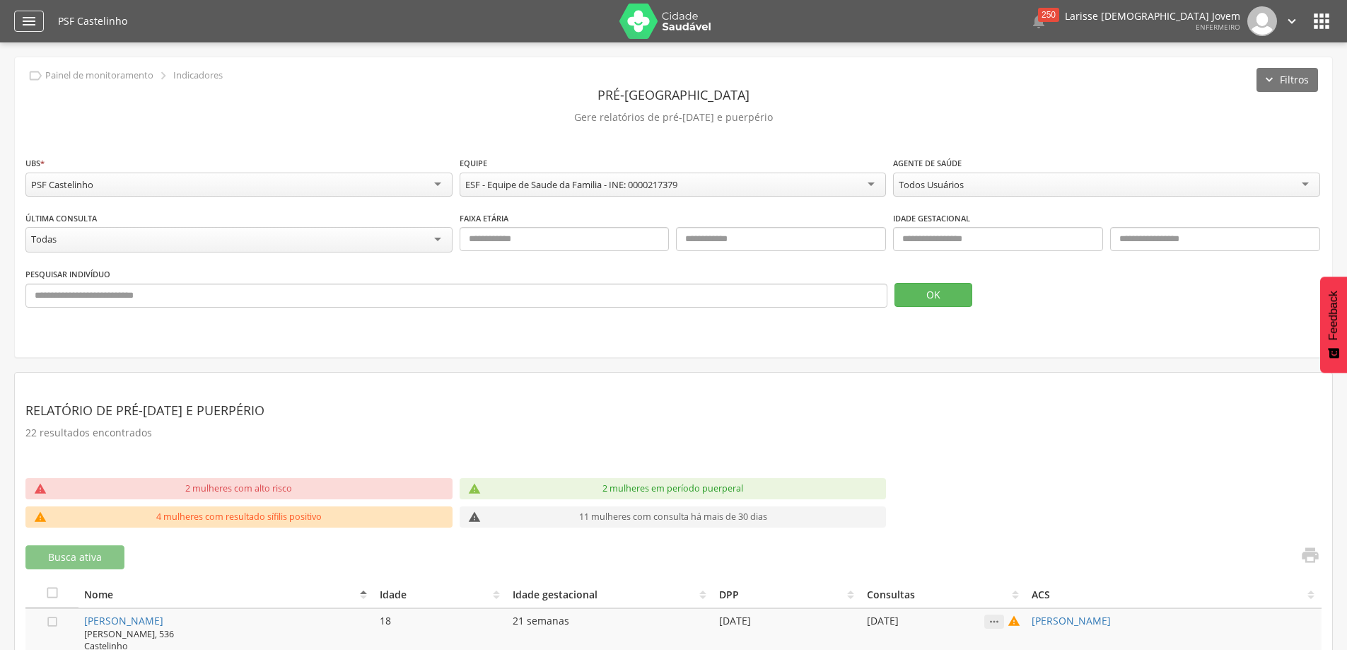
click at [31, 24] on icon "" at bounding box center [29, 21] width 17 height 17
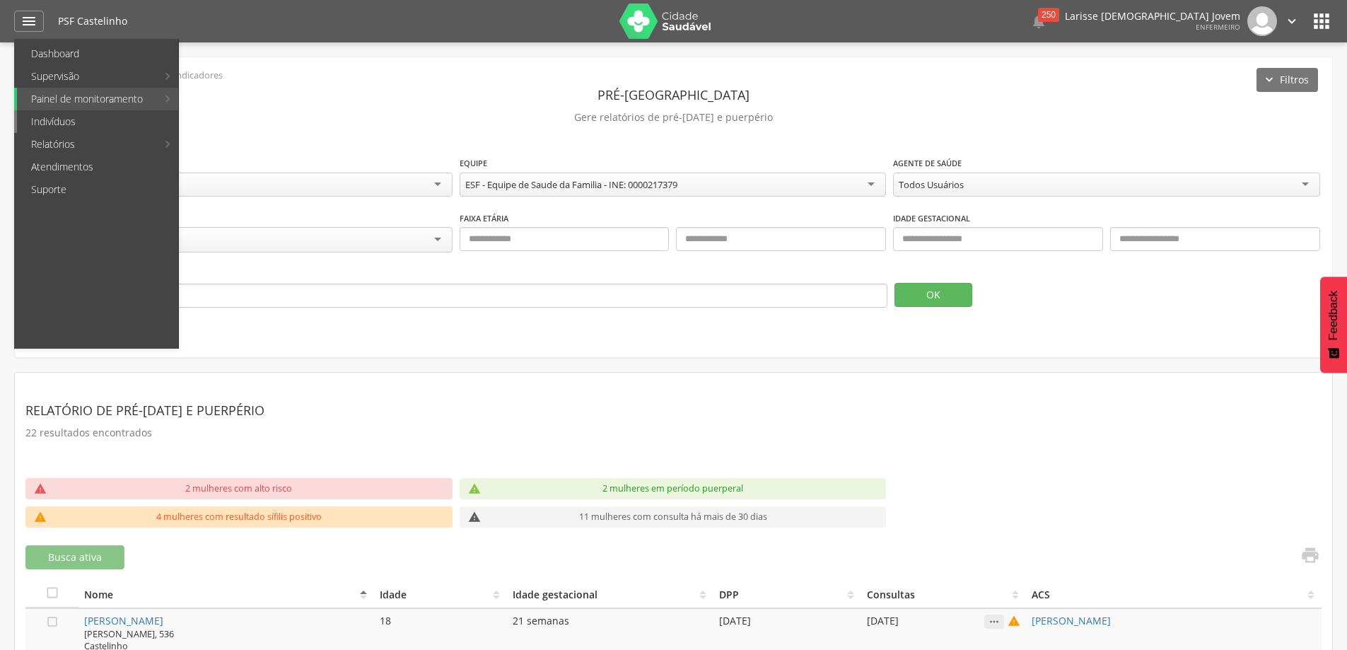
click at [83, 117] on link "Indivíduos" at bounding box center [97, 121] width 161 height 23
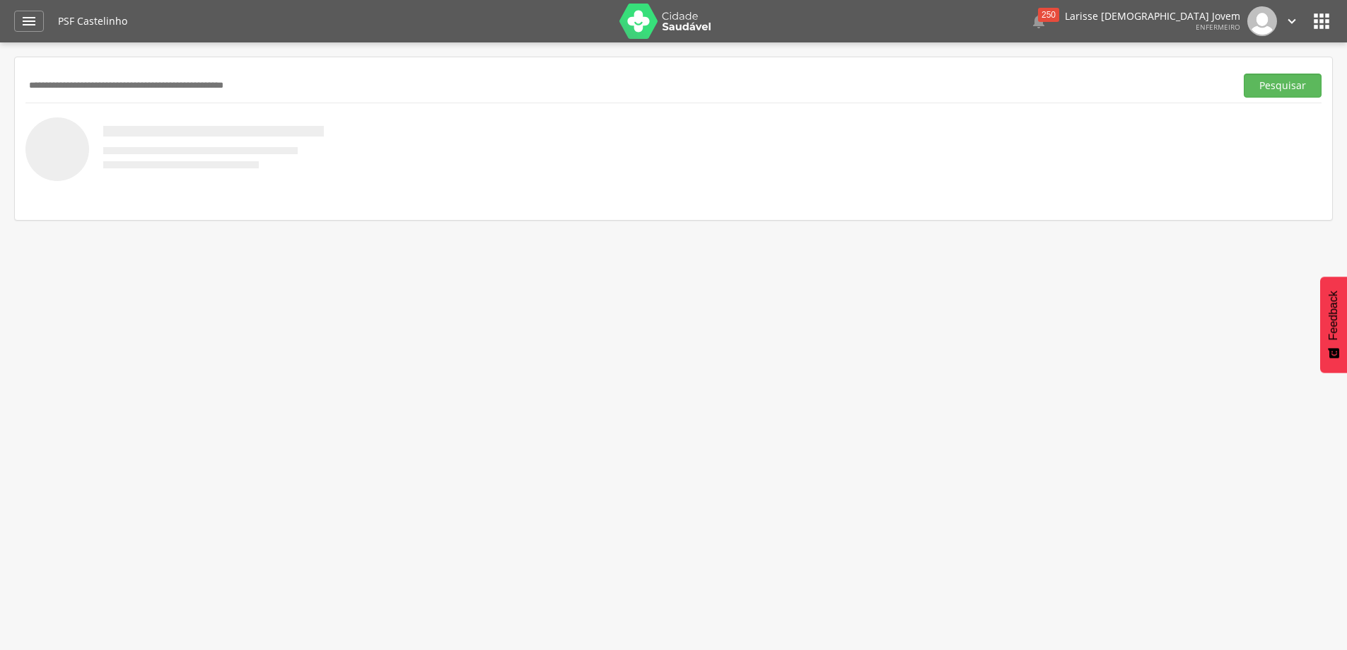
click at [343, 100] on div "Pesquisar" at bounding box center [673, 85] width 1296 height 35
click at [346, 97] on div "Pesquisar" at bounding box center [673, 85] width 1296 height 35
click at [346, 97] on input "text" at bounding box center [627, 86] width 1204 height 24
click at [374, 81] on input "text" at bounding box center [627, 86] width 1204 height 24
type input "**********"
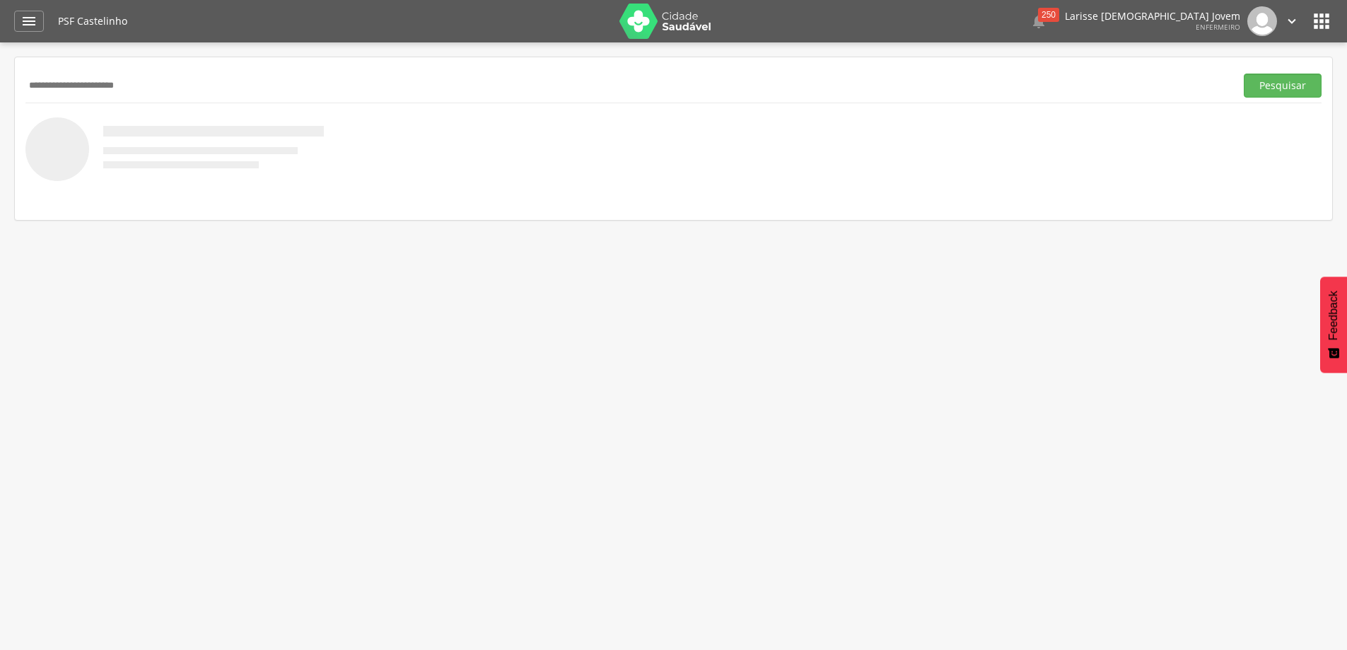
click at [1244, 74] on button "Pesquisar" at bounding box center [1283, 86] width 78 height 24
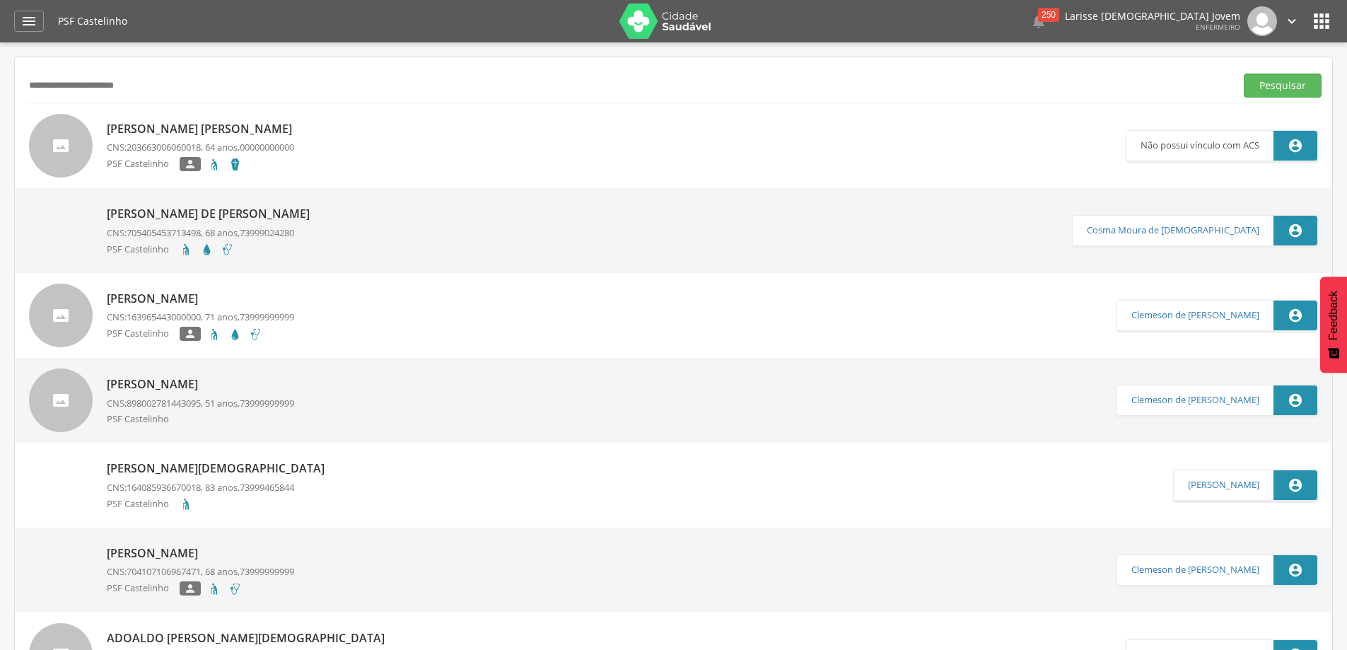
click at [257, 214] on p "[PERSON_NAME] de [PERSON_NAME]" at bounding box center [212, 214] width 210 height 16
type input "**********"
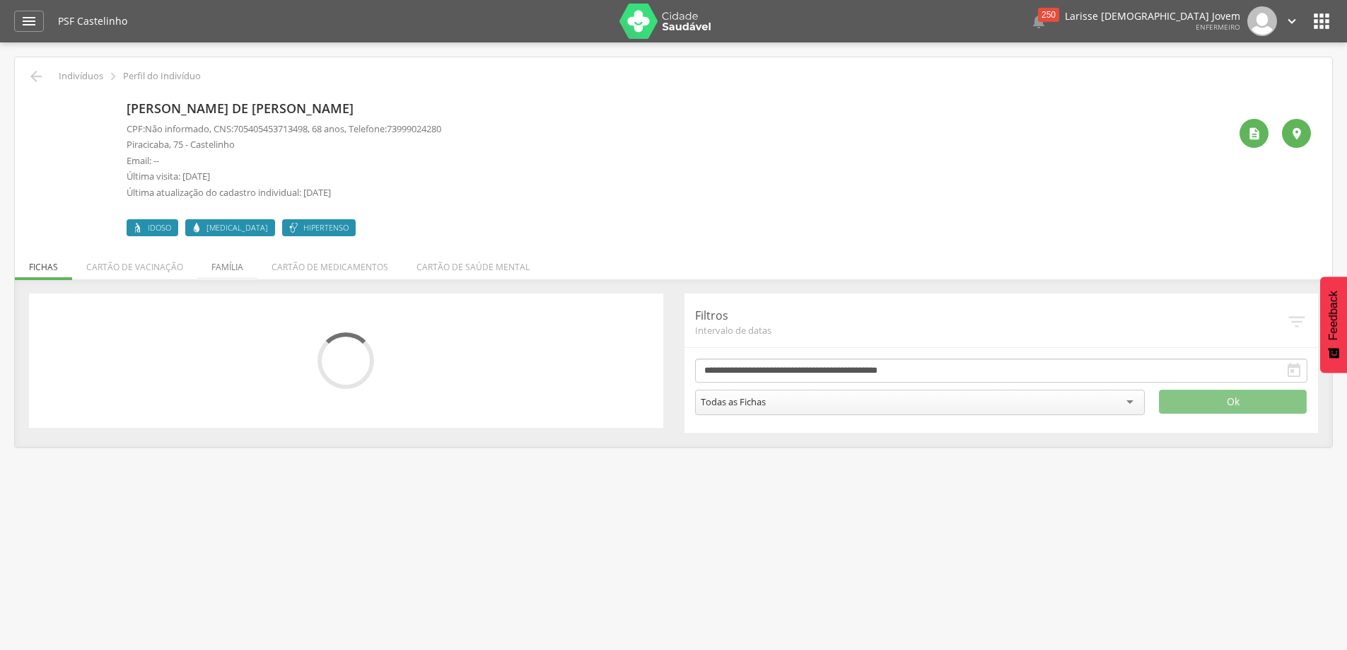
click at [227, 264] on li "Família" at bounding box center [227, 263] width 60 height 33
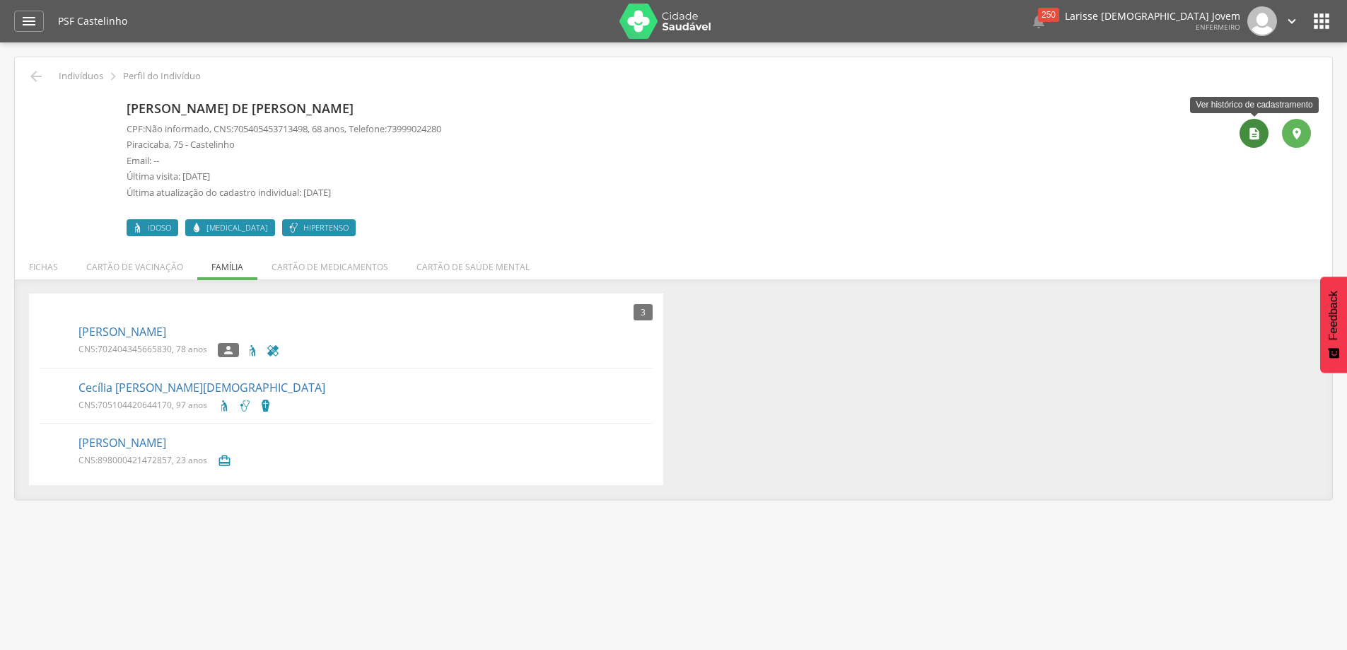
click at [1250, 137] on icon "" at bounding box center [1255, 134] width 14 height 14
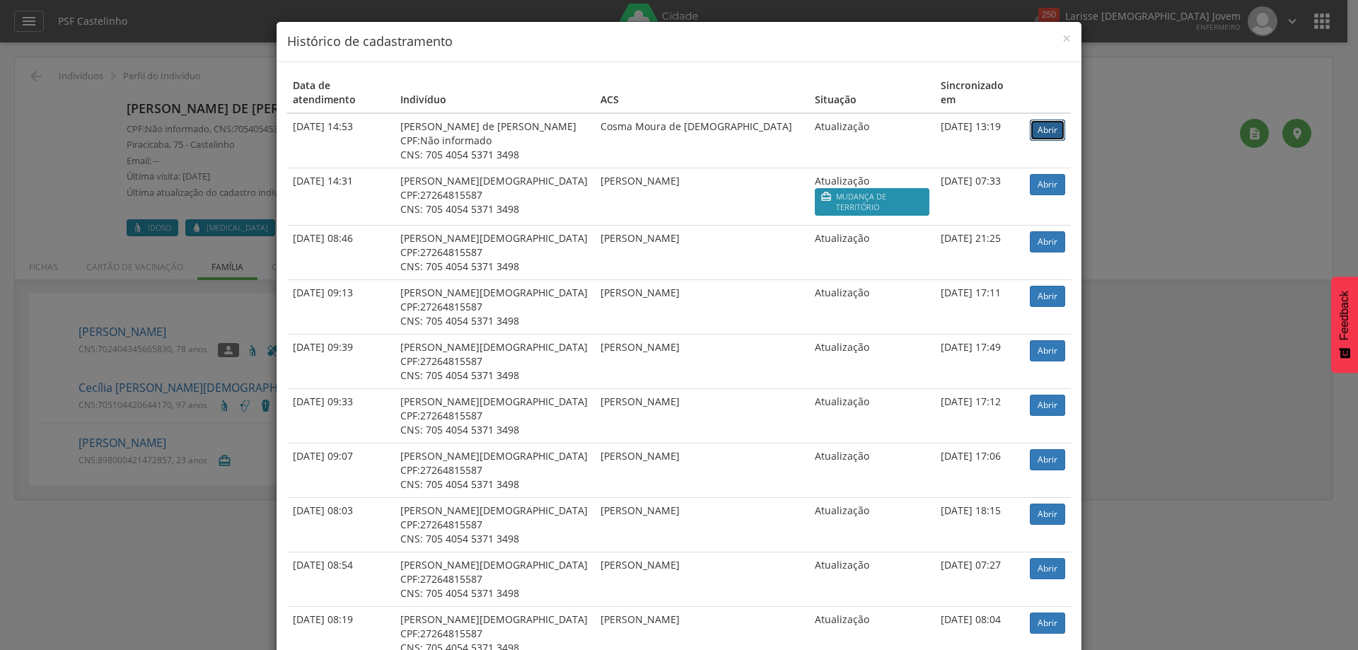
click at [1039, 120] on link "Abrir" at bounding box center [1047, 130] width 35 height 21
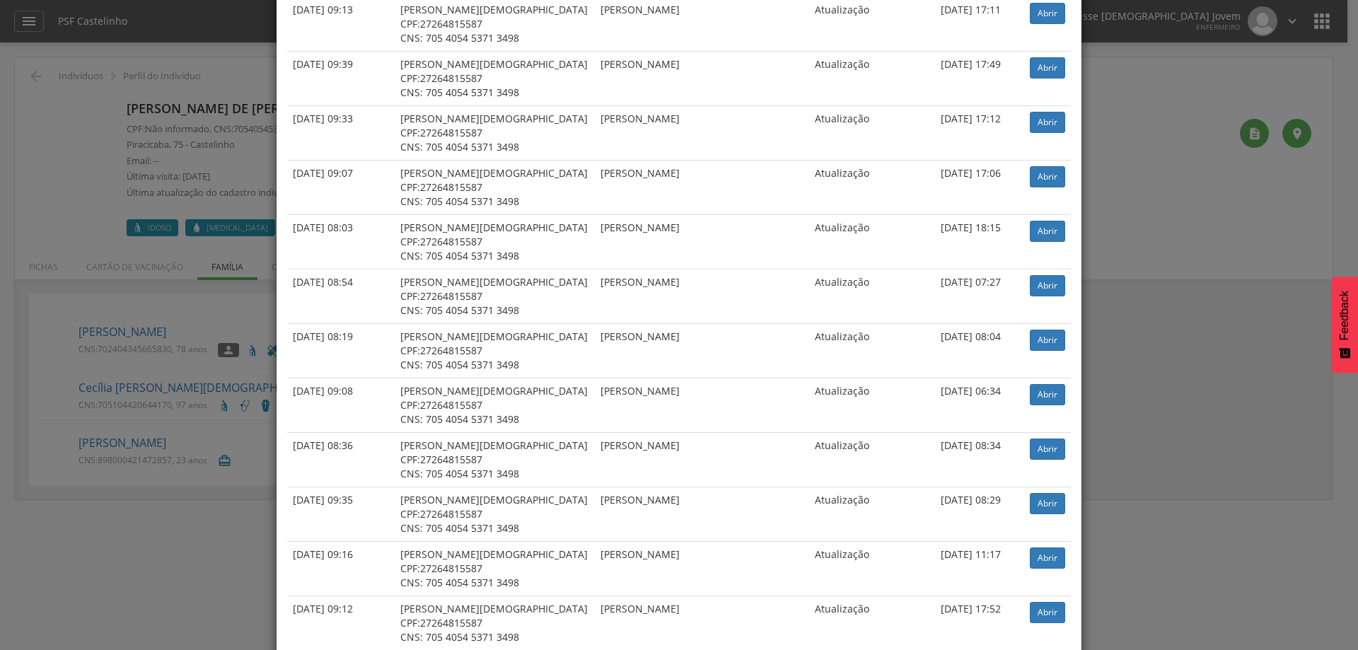
scroll to position [495, 0]
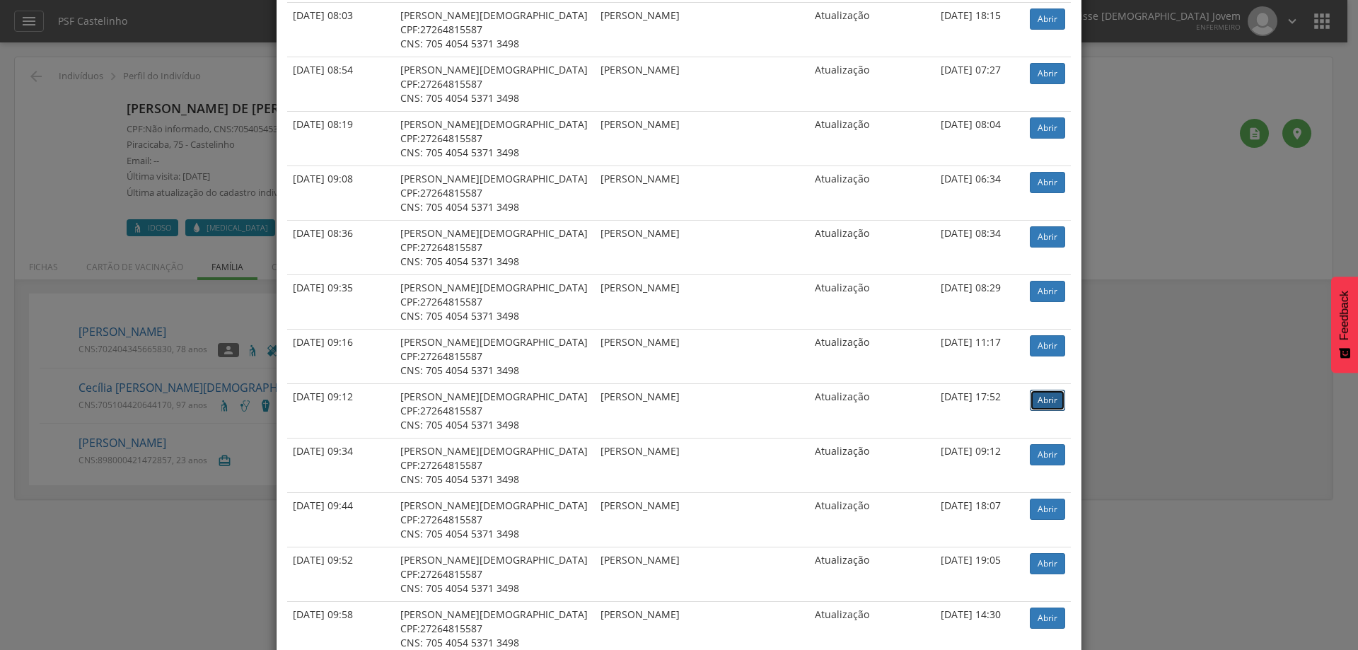
click at [1033, 390] on link "Abrir" at bounding box center [1047, 400] width 35 height 21
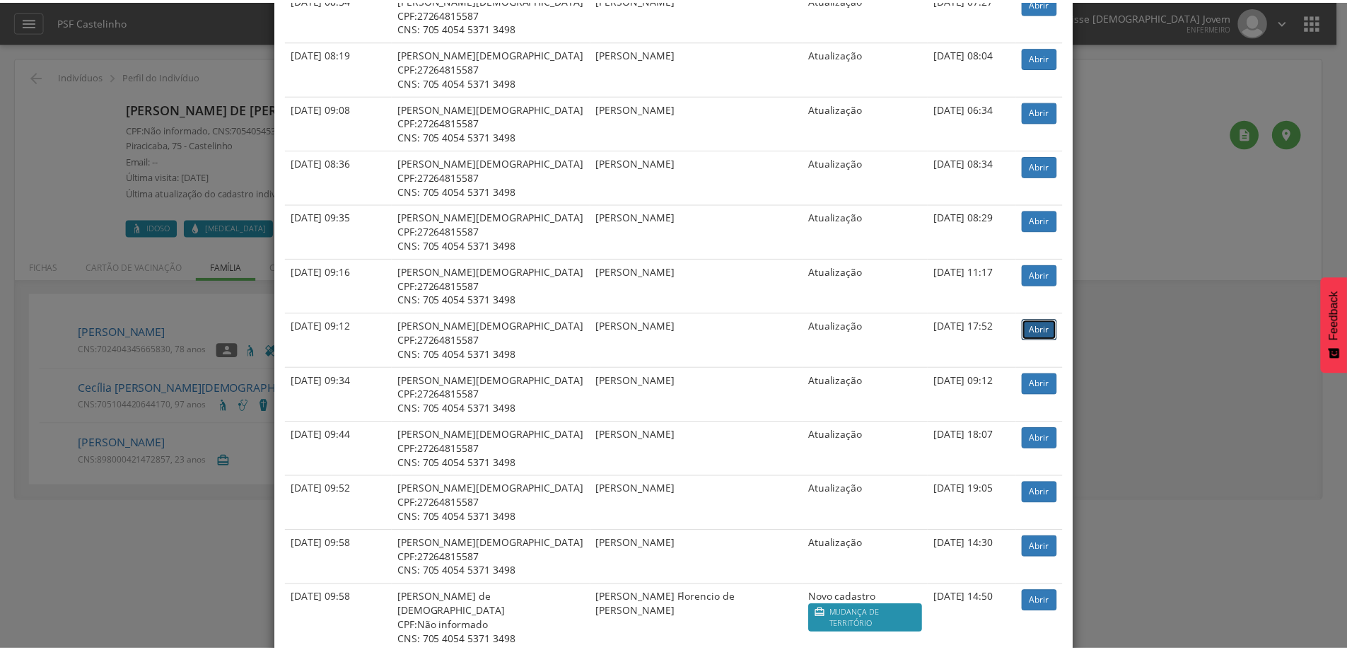
scroll to position [694, 0]
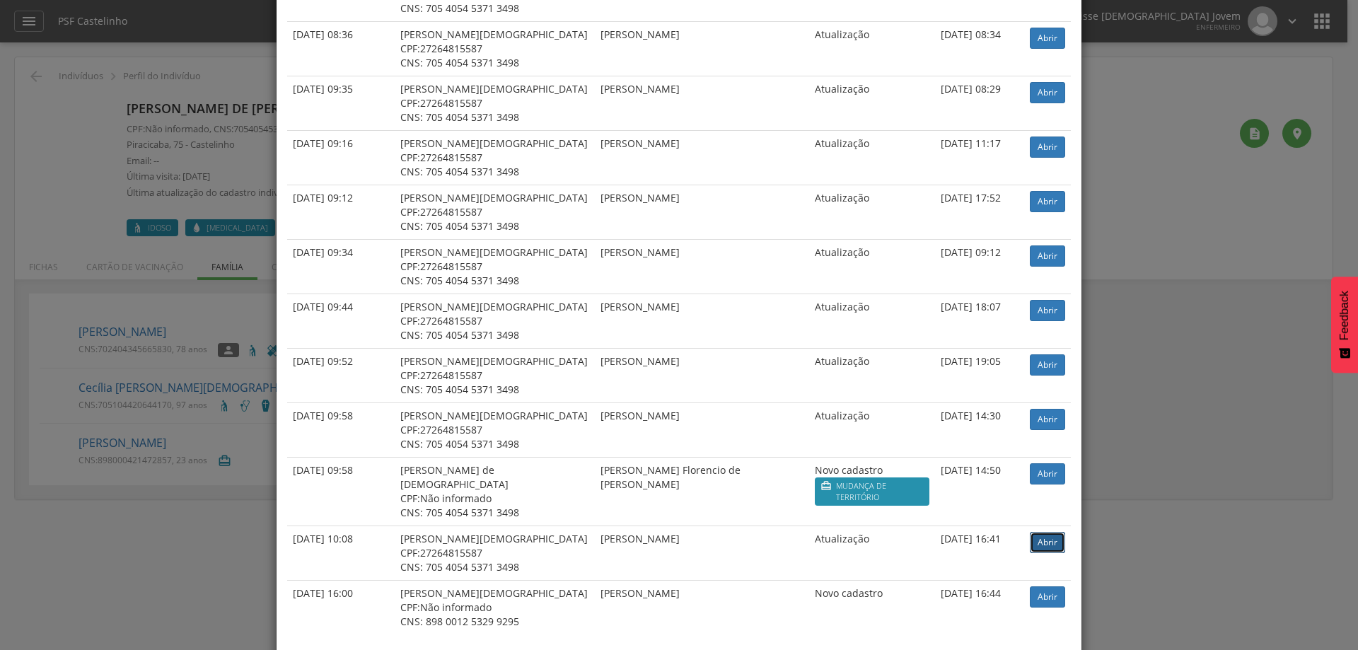
click at [1035, 532] on link "Abrir" at bounding box center [1047, 542] width 35 height 21
click at [1038, 586] on link "Abrir" at bounding box center [1047, 596] width 35 height 21
click at [1030, 463] on link "Abrir" at bounding box center [1047, 473] width 35 height 21
click at [1033, 409] on link "Abrir" at bounding box center [1047, 419] width 35 height 21
click at [166, 568] on div "× Histórico de cadastramento Data de atendimento Indivíduo ACS Situação Sincron…" at bounding box center [679, 325] width 1358 height 650
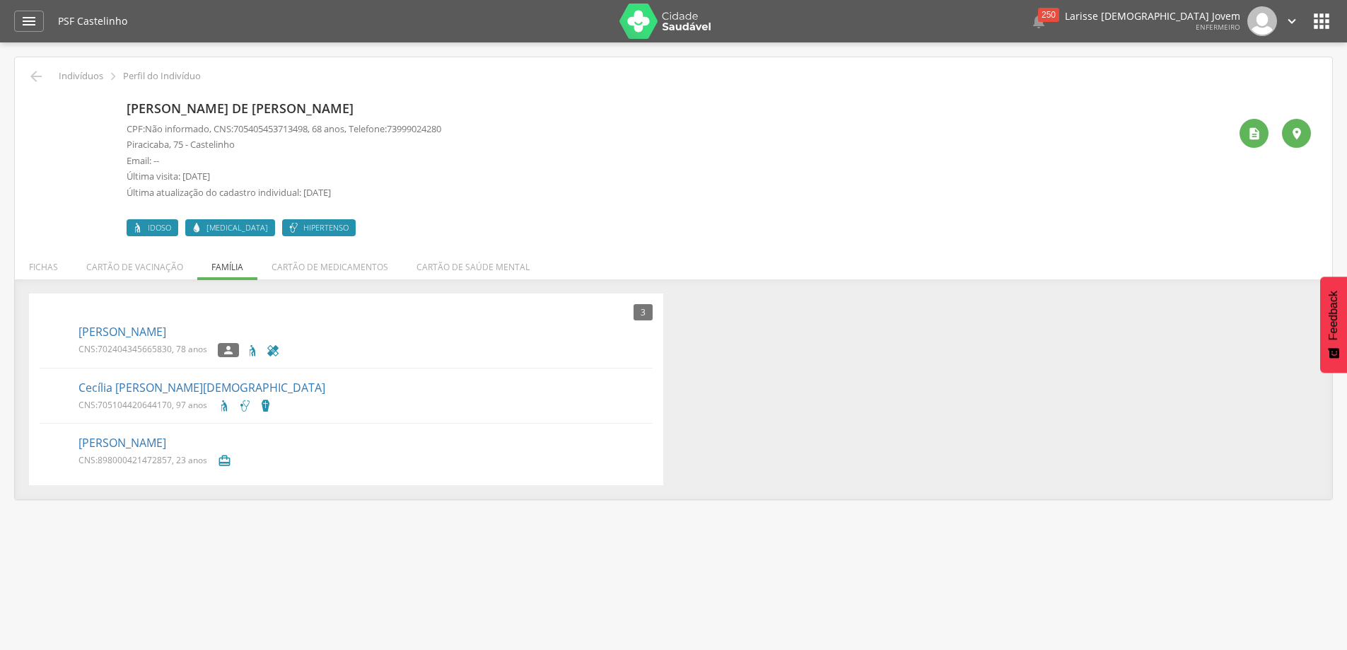
click at [344, 339] on p "[PERSON_NAME]" at bounding box center [366, 332] width 574 height 16
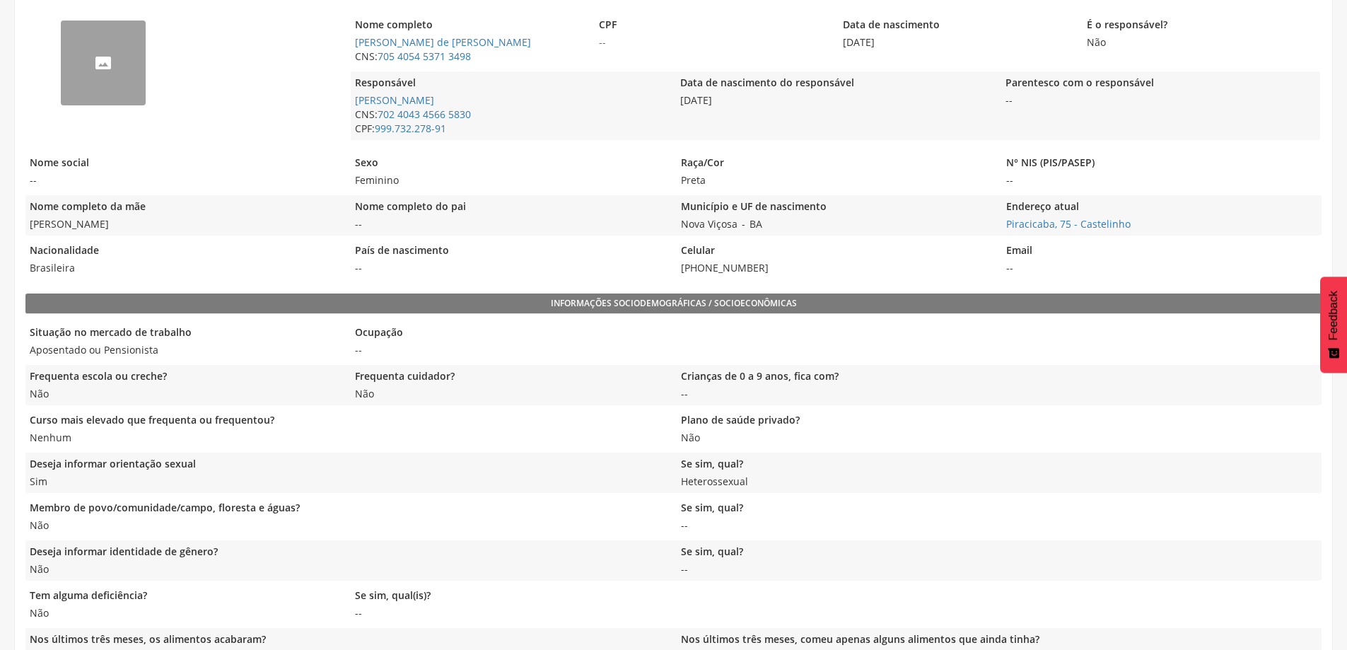
scroll to position [71, 0]
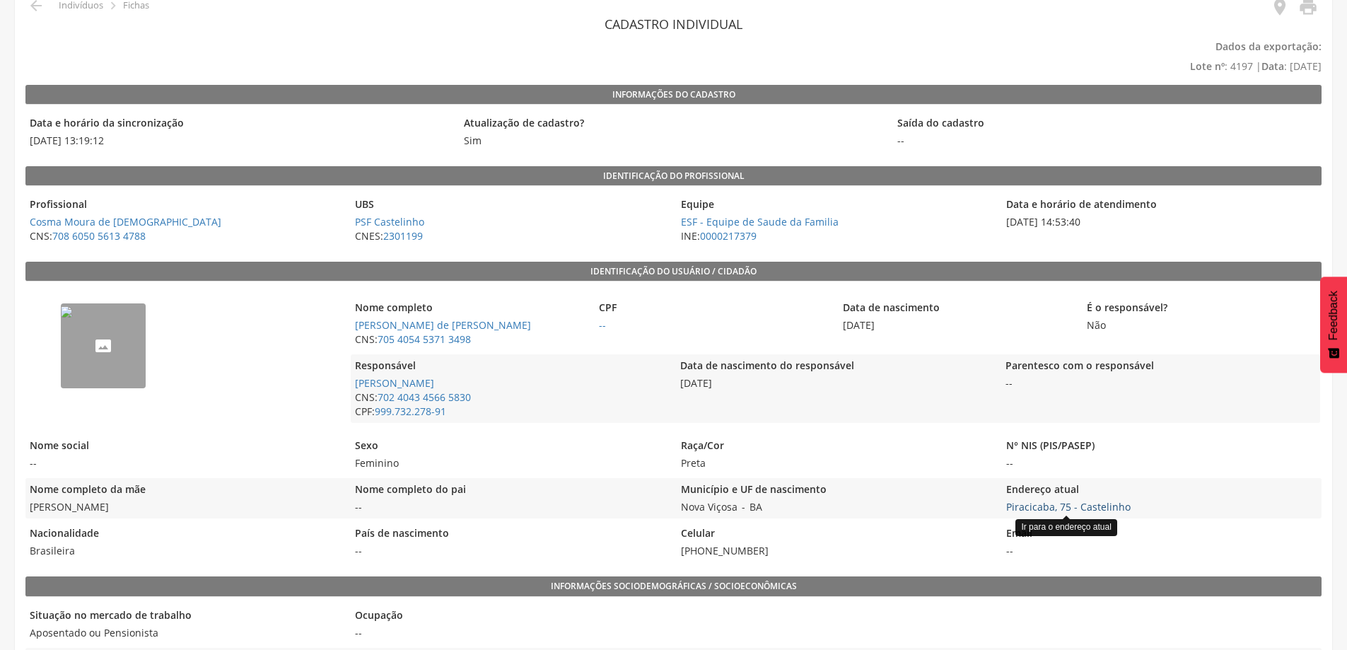
click at [1074, 504] on link "Piracicaba, 75 - Castelinho" at bounding box center [1068, 506] width 124 height 13
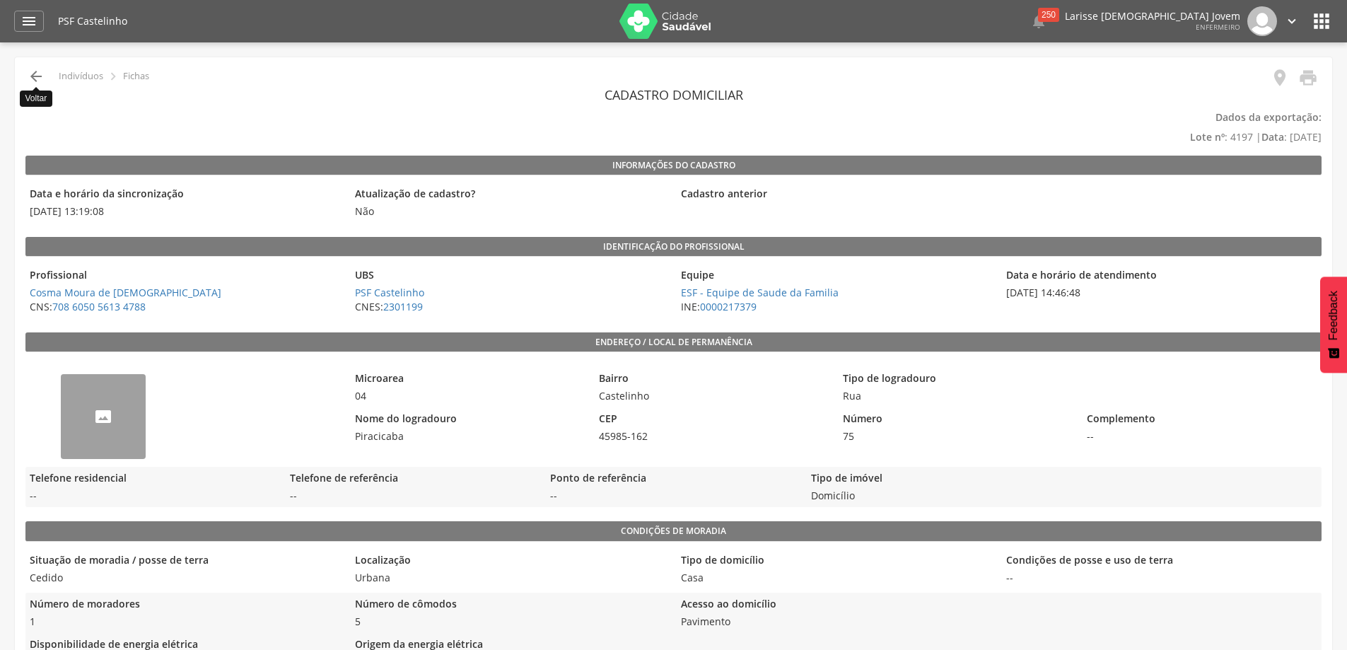
click at [32, 74] on icon "" at bounding box center [36, 76] width 17 height 17
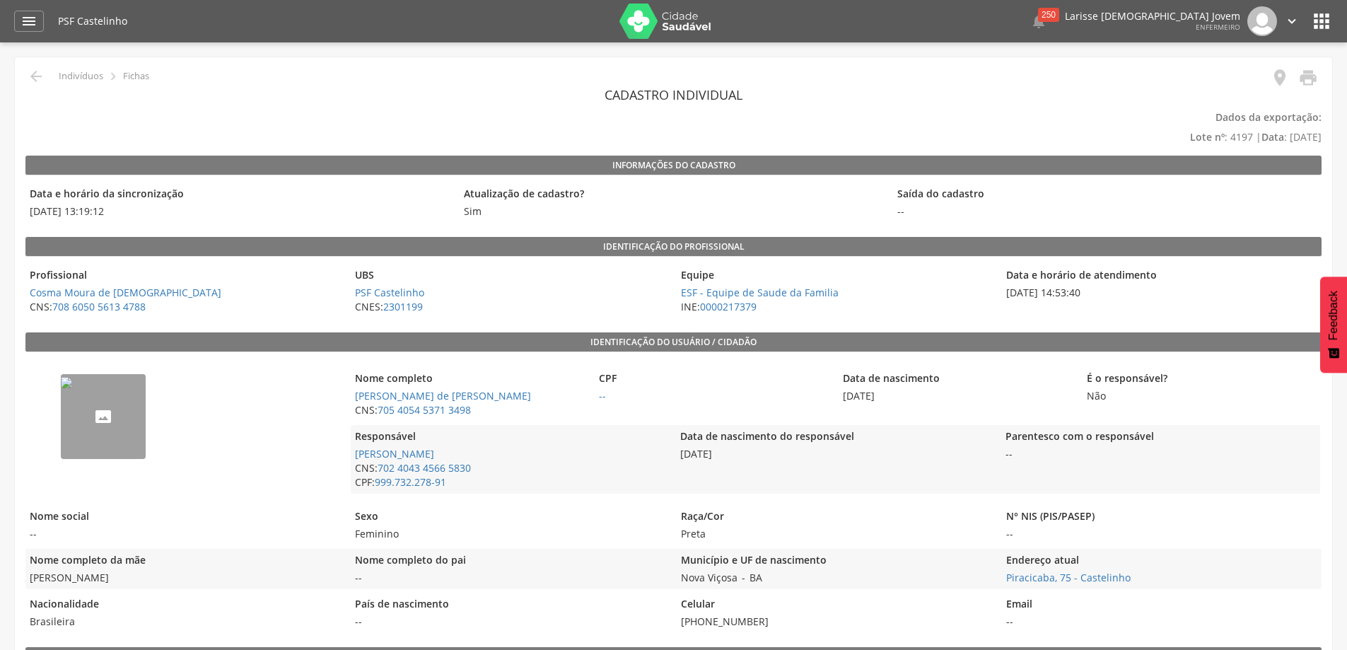
scroll to position [141, 0]
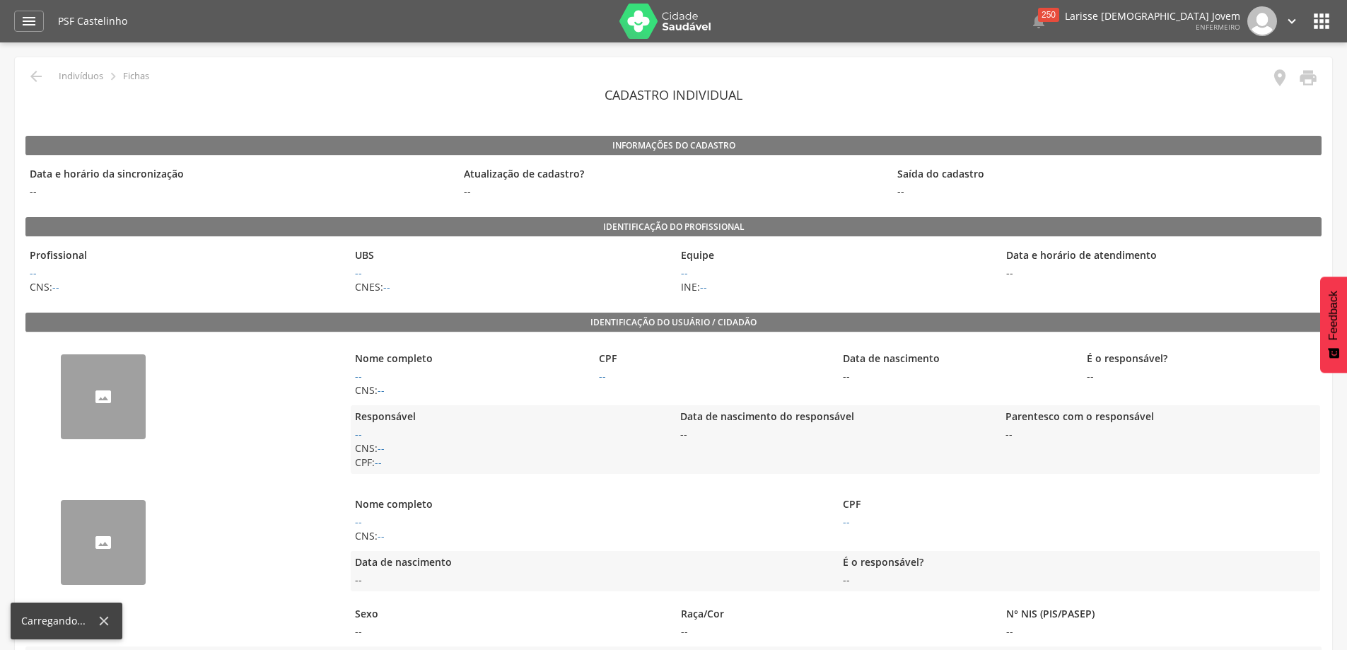
scroll to position [71, 0]
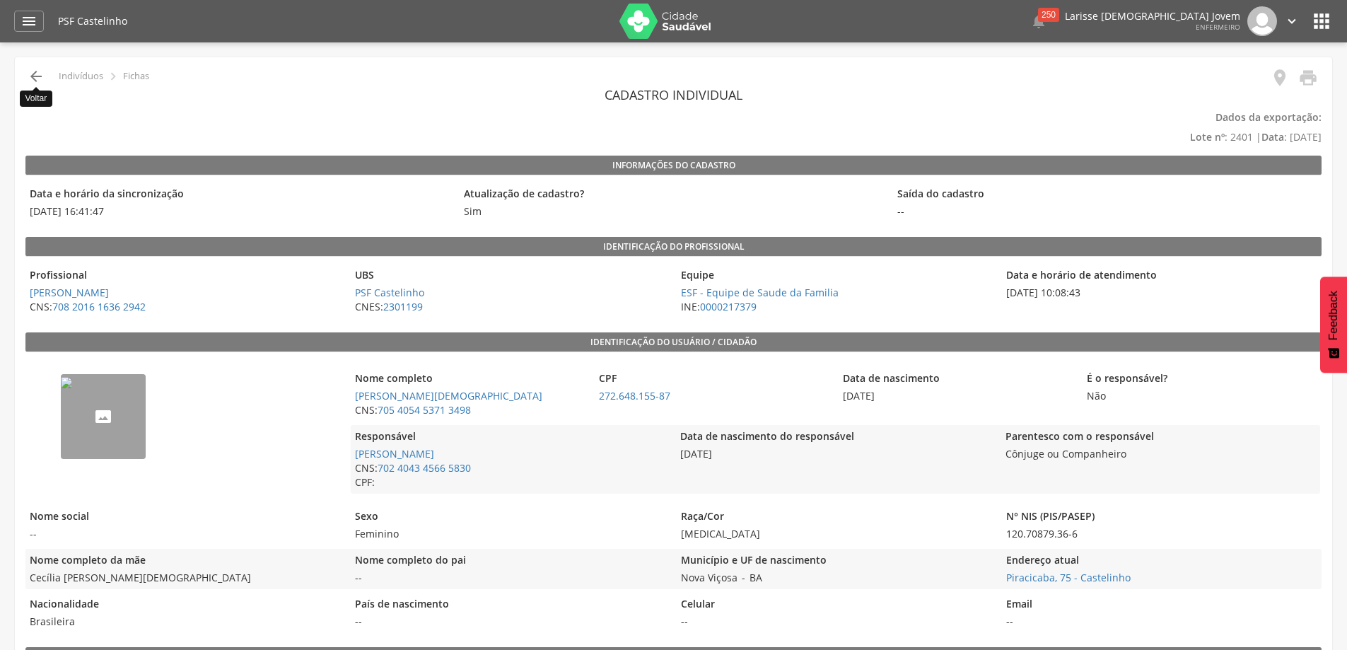
click at [30, 76] on icon "" at bounding box center [36, 76] width 17 height 17
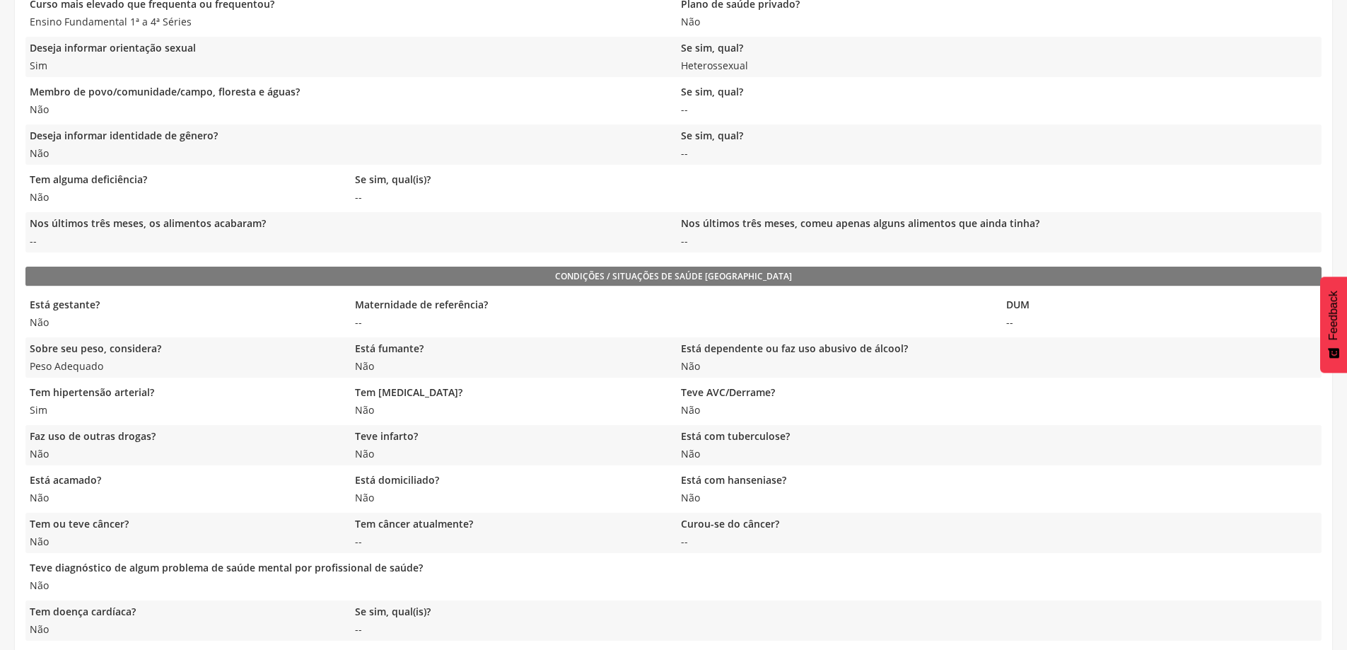
scroll to position [487, 0]
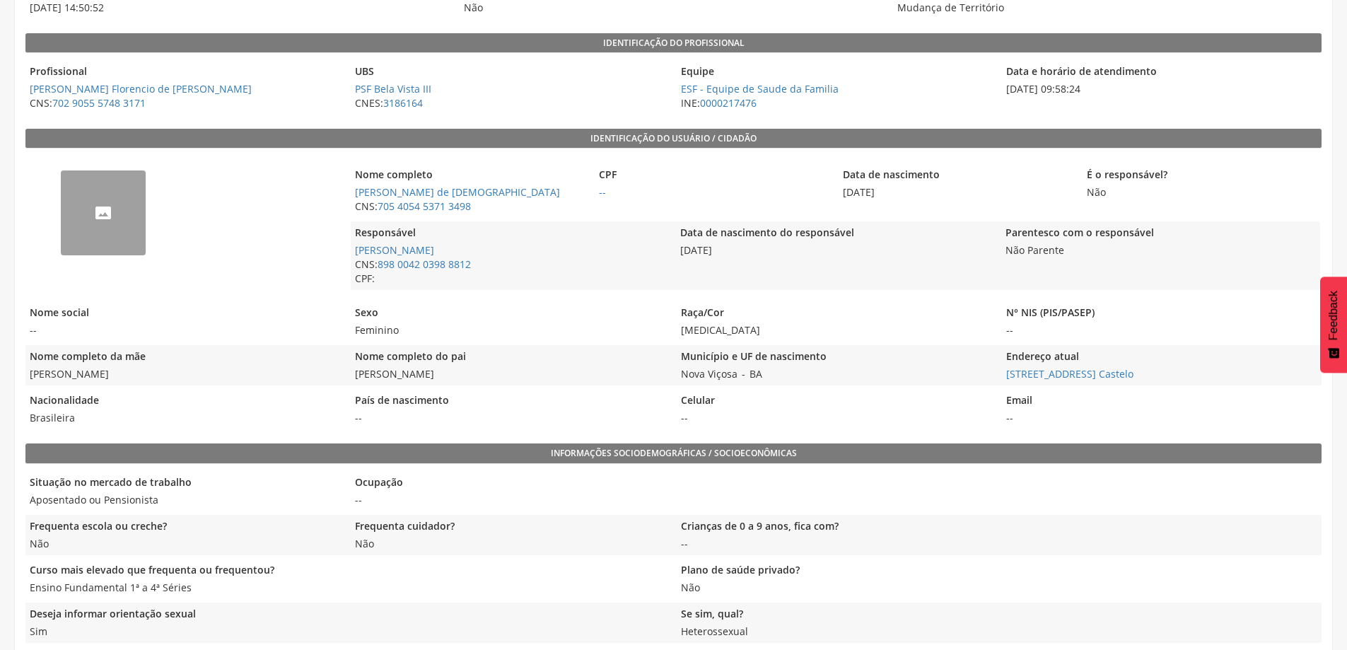
scroll to position [133, 0]
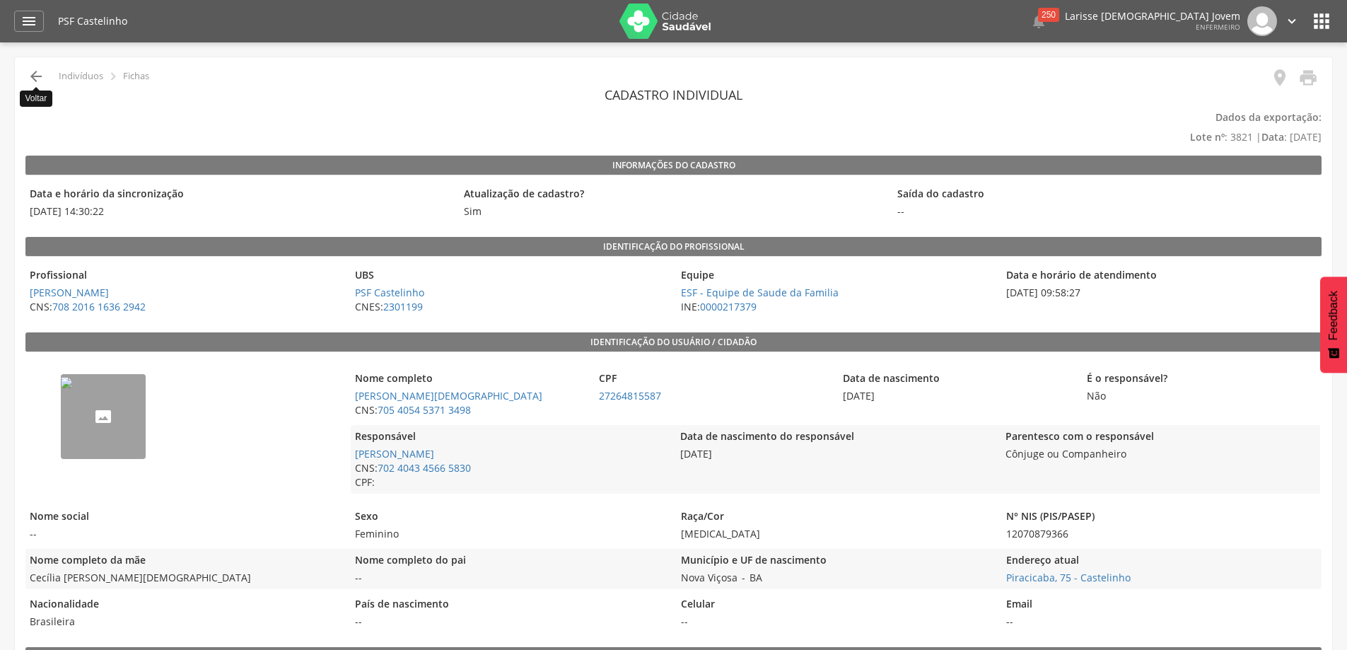
click at [37, 79] on icon "" at bounding box center [36, 76] width 17 height 17
click at [422, 454] on link "[PERSON_NAME]" at bounding box center [394, 453] width 79 height 13
type input "**********"
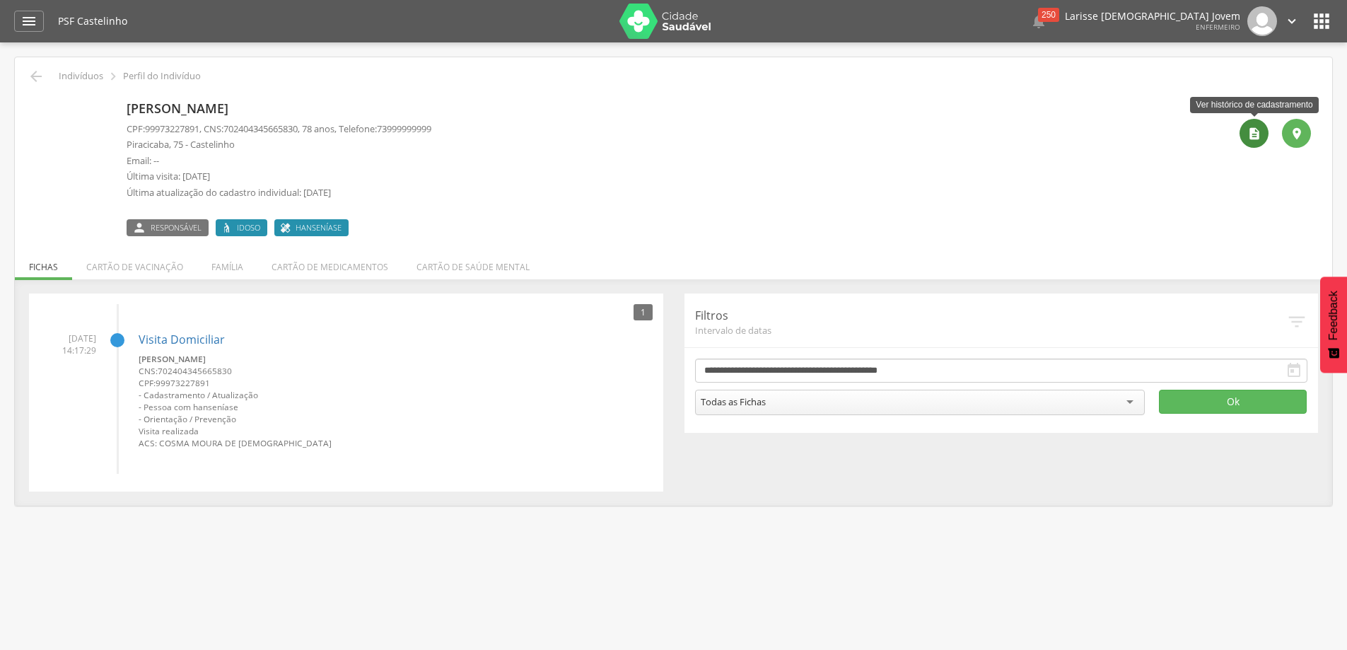
click at [1253, 142] on div "" at bounding box center [1254, 133] width 29 height 29
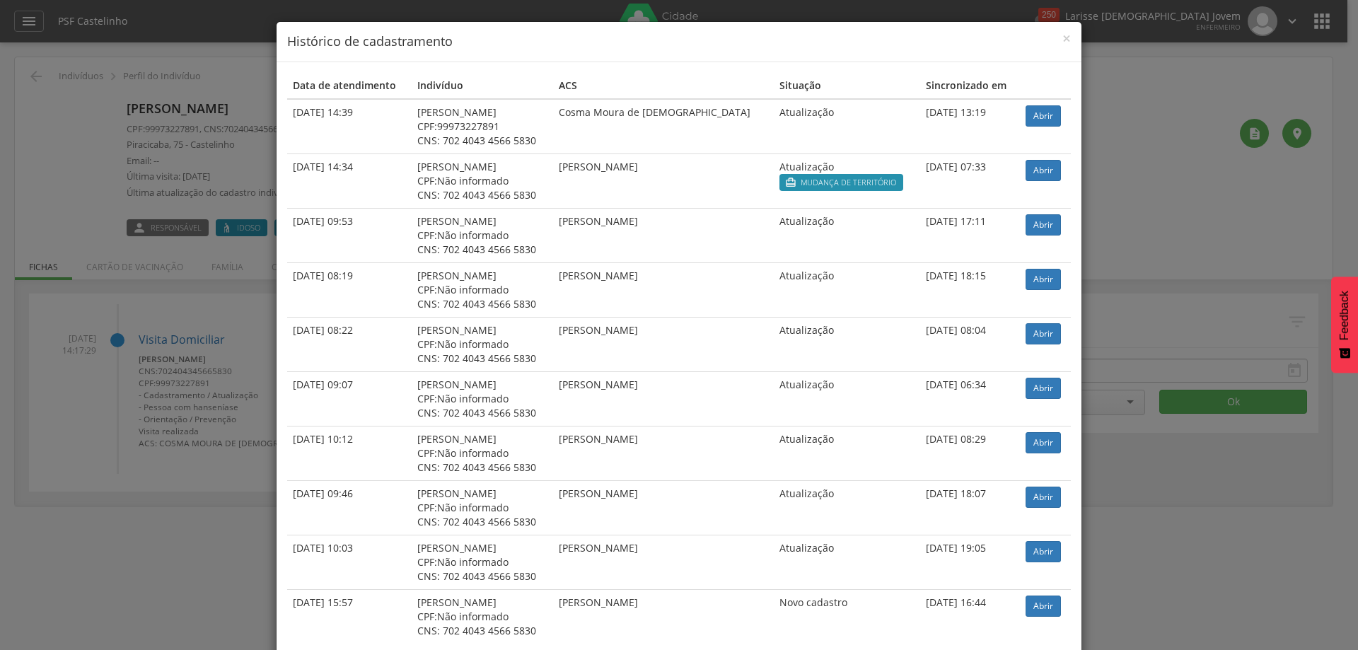
scroll to position [40, 0]
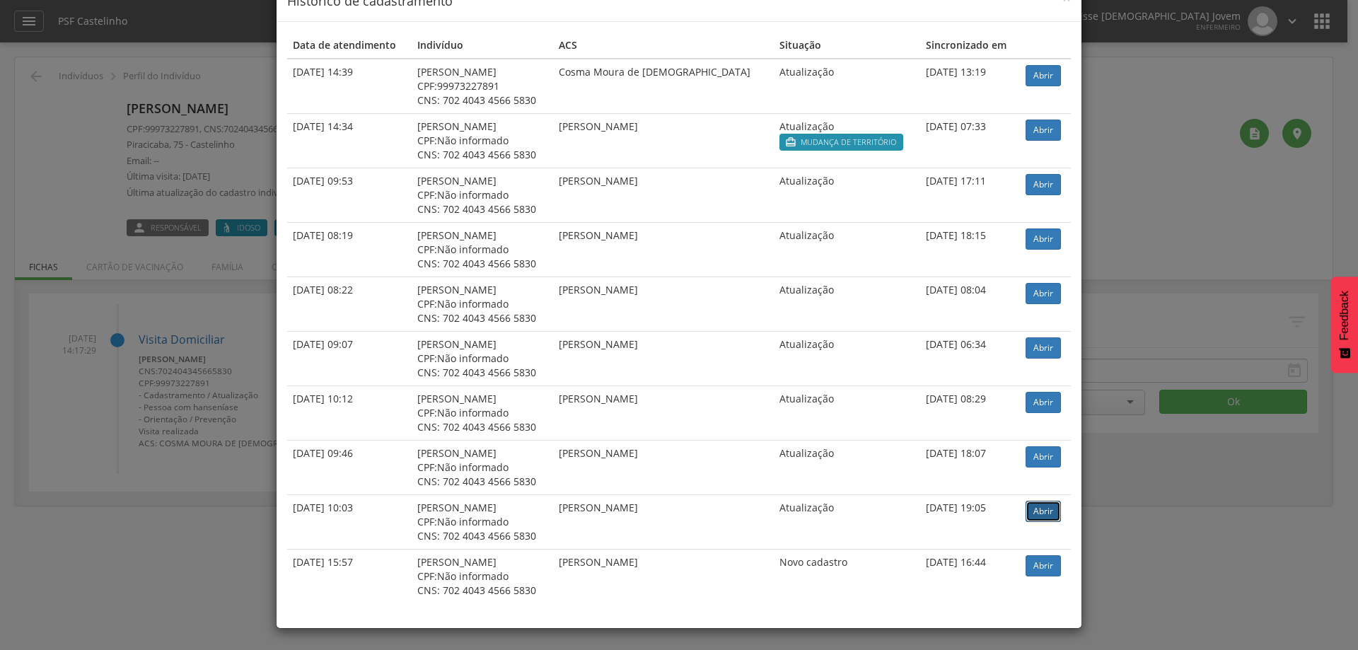
click at [1026, 508] on link "Abrir" at bounding box center [1043, 511] width 35 height 21
